Goal: Task Accomplishment & Management: Manage account settings

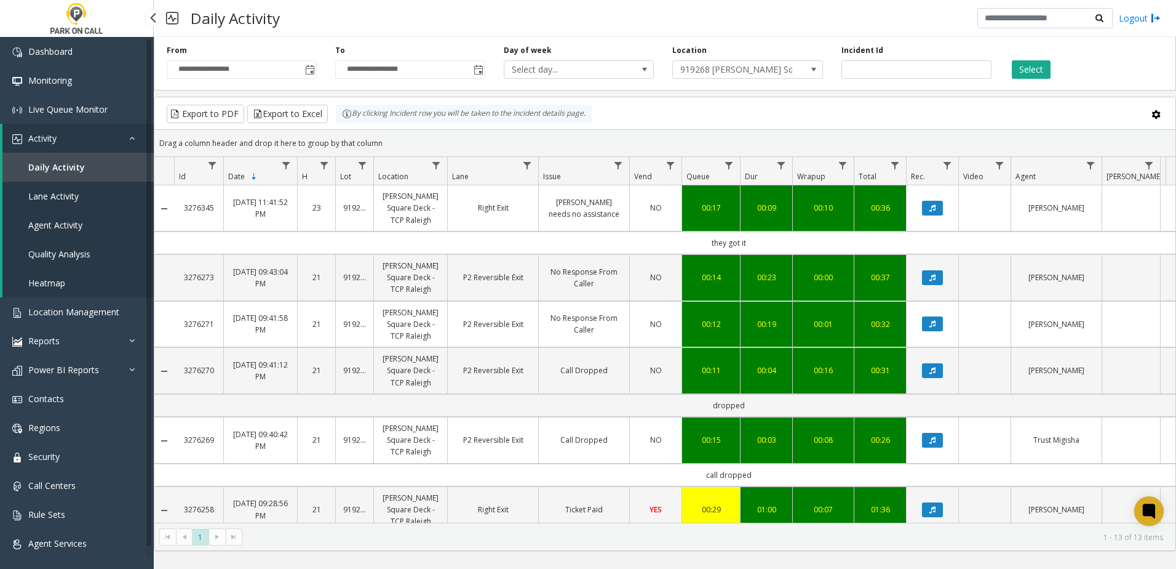
scroll to position [505, 0]
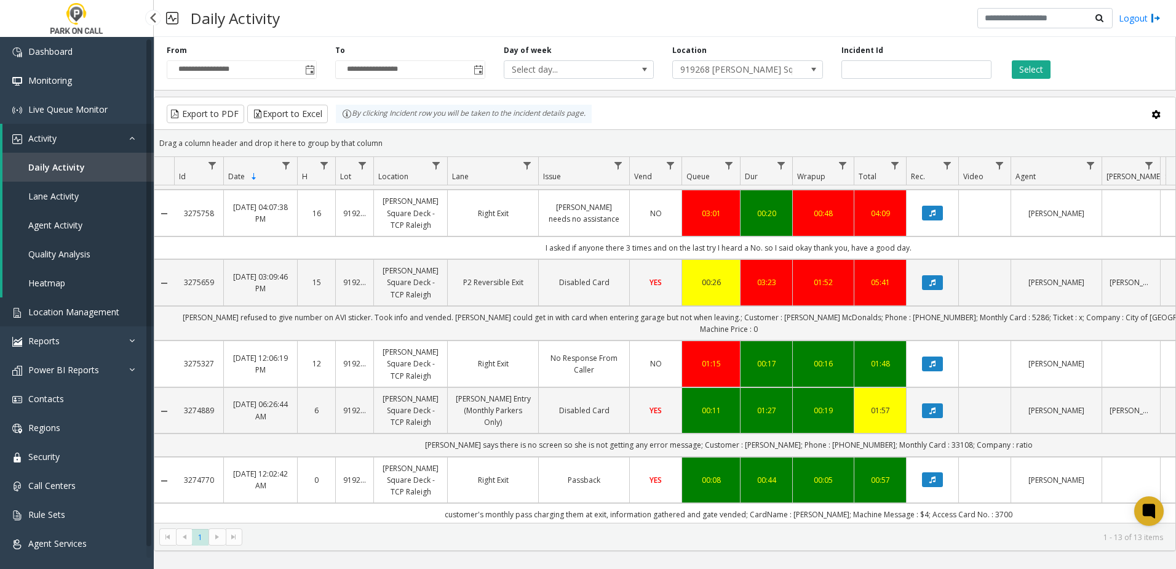
click at [71, 316] on span "Location Management" at bounding box center [73, 312] width 91 height 12
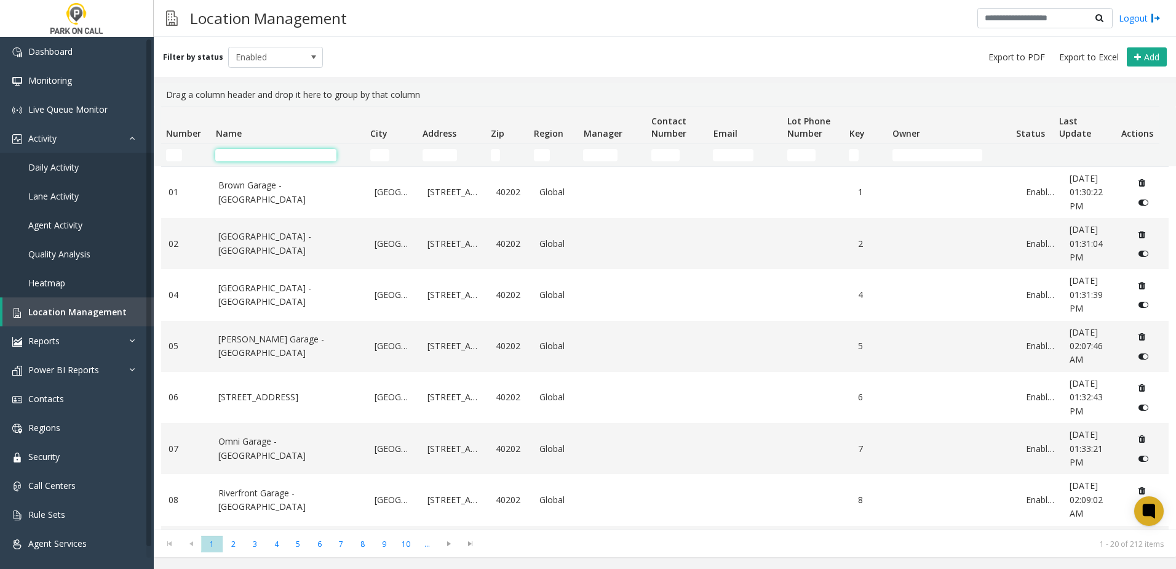
click at [235, 156] on input "Name Filter" at bounding box center [275, 155] width 121 height 12
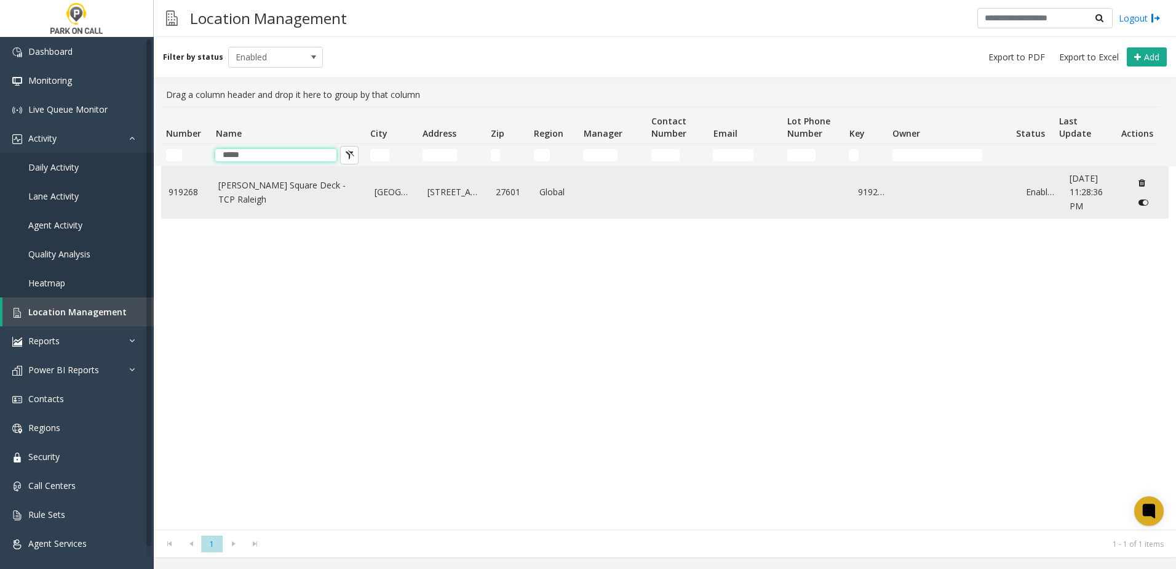
type input "*****"
click at [217, 202] on td "[PERSON_NAME] Square Deck - TCP Raleigh" at bounding box center [289, 192] width 156 height 51
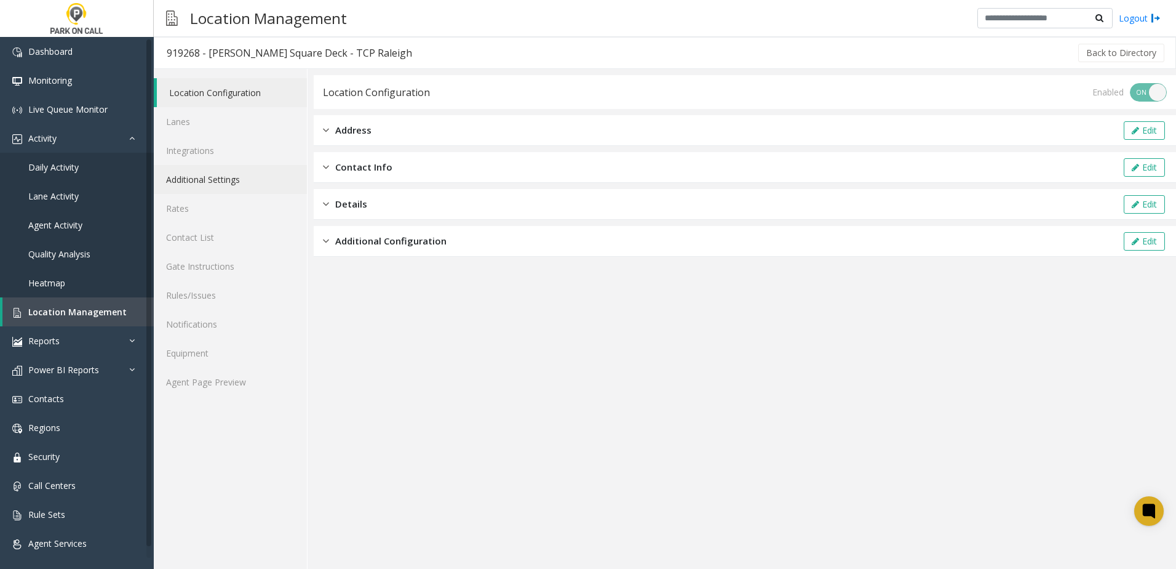
click at [242, 174] on link "Additional Settings" at bounding box center [230, 179] width 153 height 29
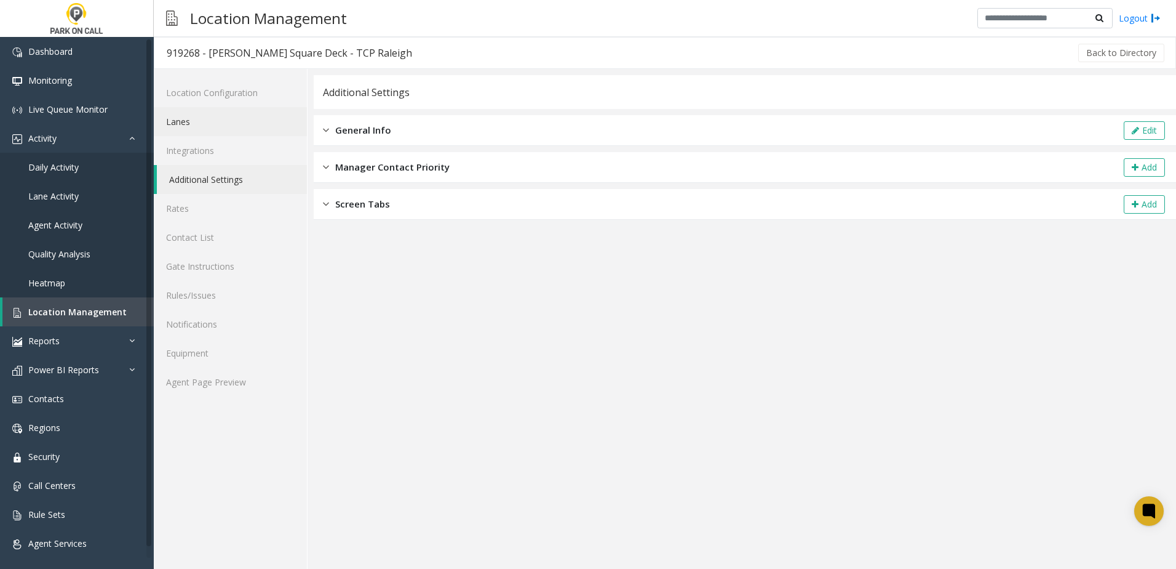
click at [230, 118] on link "Lanes" at bounding box center [230, 121] width 153 height 29
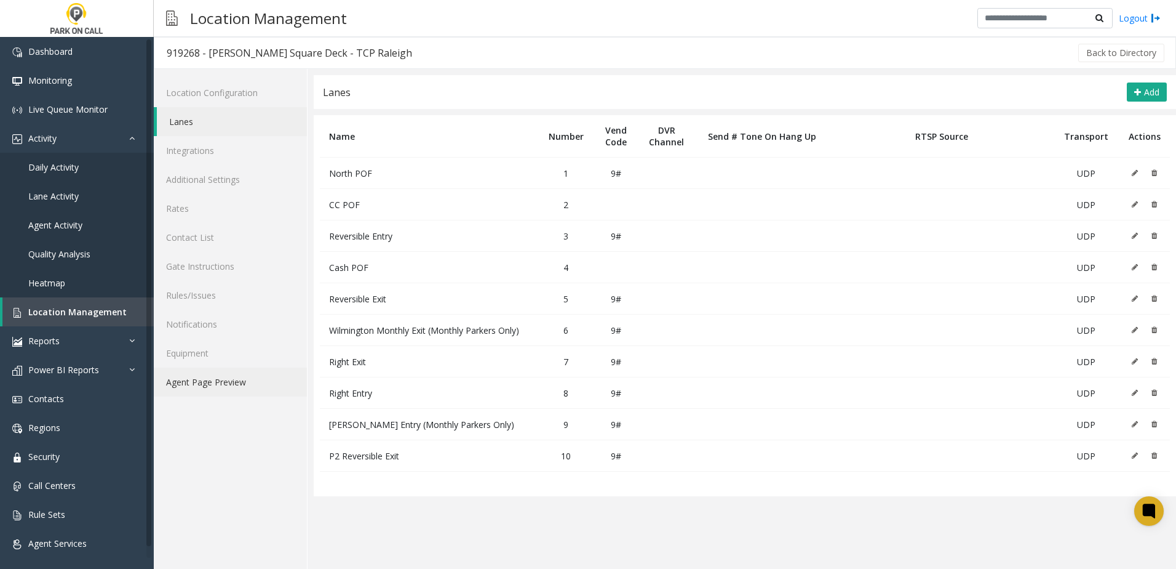
click at [244, 380] on link "Agent Page Preview" at bounding box center [230, 381] width 153 height 29
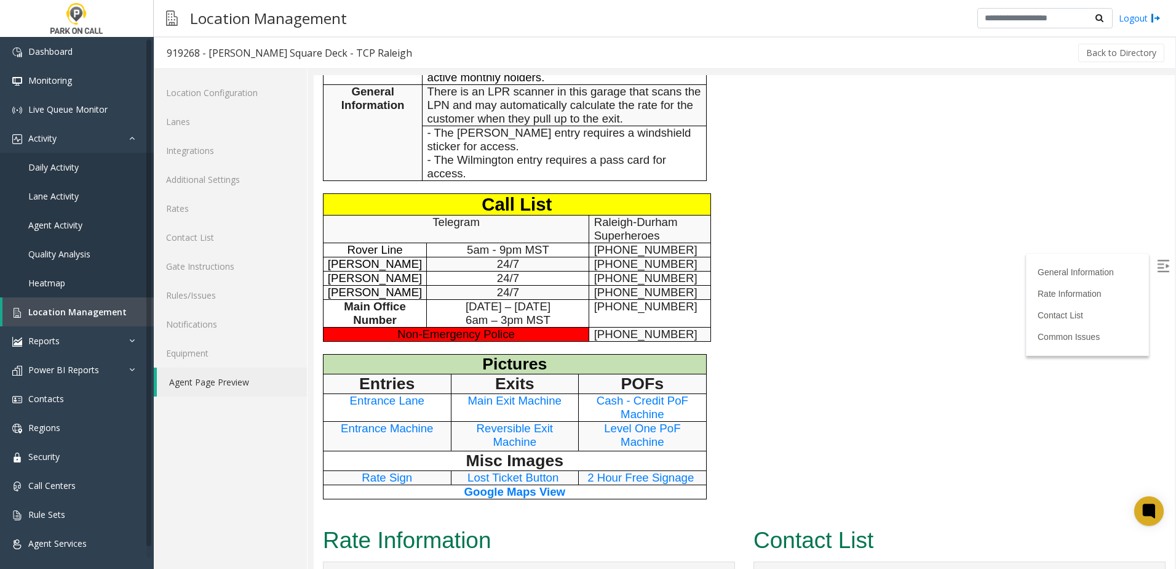
scroll to position [677, 0]
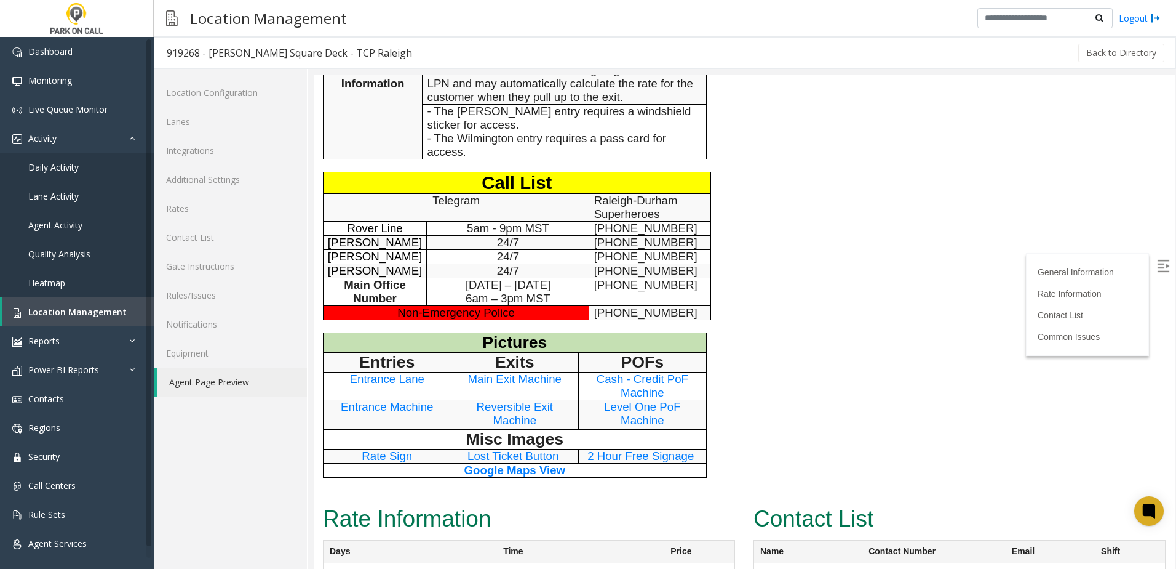
click at [385, 400] on span "Entrance Machine" at bounding box center [387, 406] width 92 height 13
click at [517, 400] on span "Reversible Exit Machine" at bounding box center [515, 413] width 76 height 26
